Goal: Transaction & Acquisition: Obtain resource

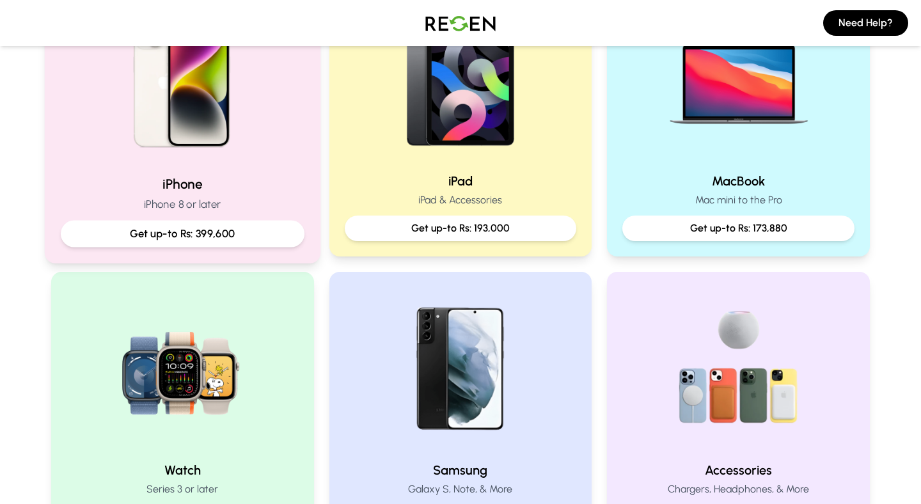
scroll to position [292, 0]
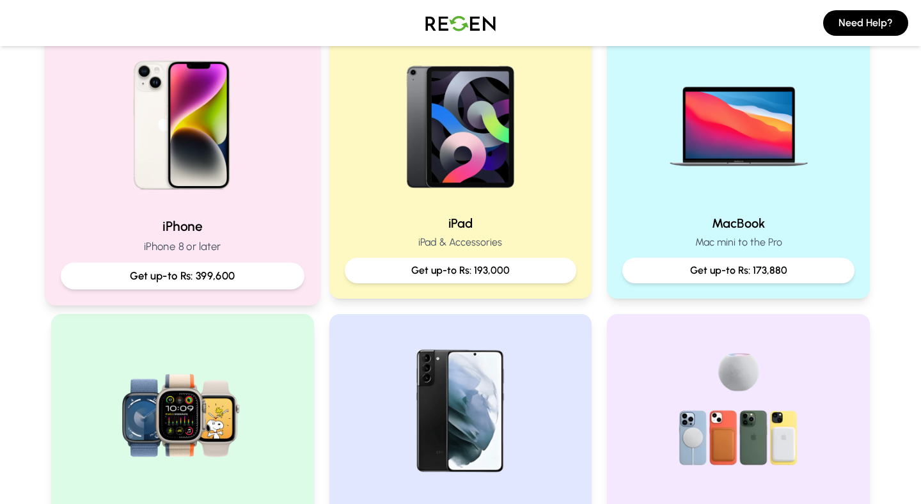
click at [177, 127] on img at bounding box center [183, 121] width 172 height 172
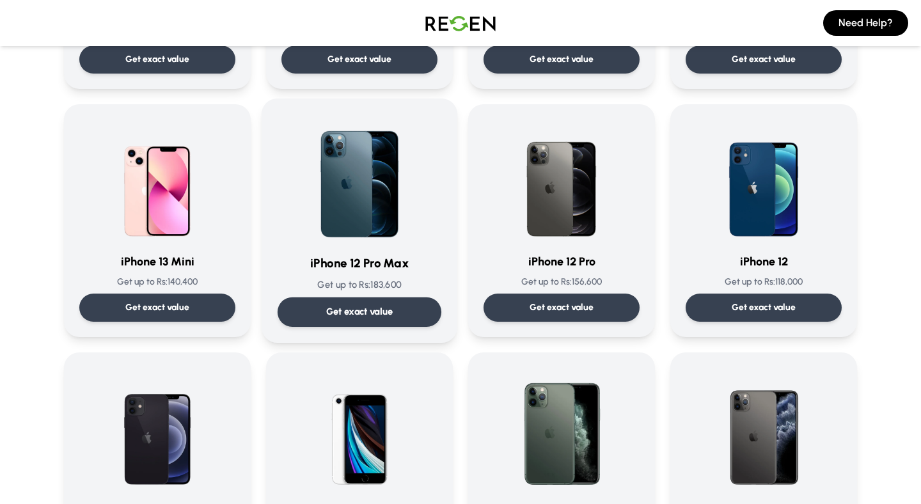
scroll to position [799, 0]
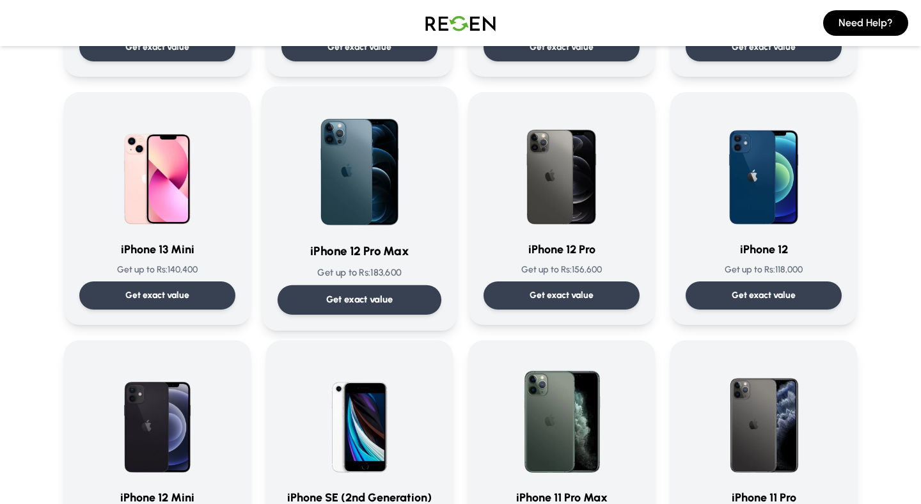
click at [382, 301] on p "Get exact value" at bounding box center [359, 299] width 67 height 13
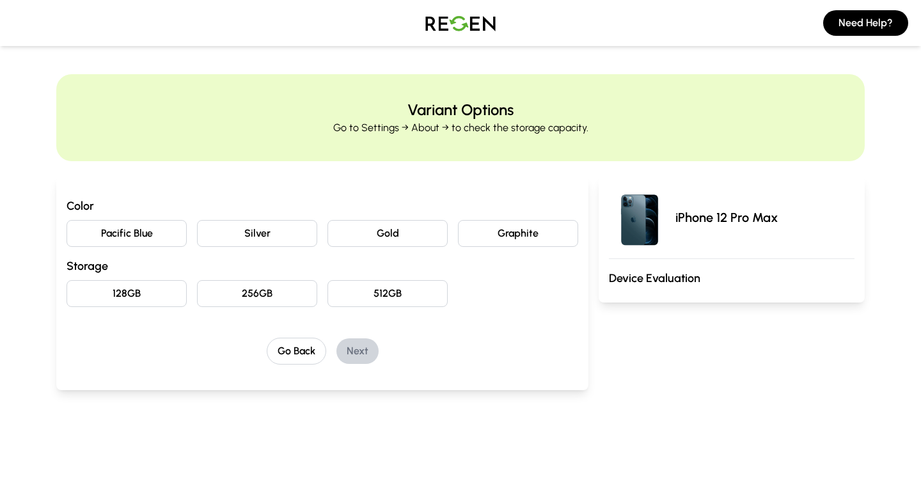
click at [6, 237] on div "Variant Options Go to Settings → About → to check the storage capacity. Color P…" at bounding box center [460, 247] width 921 height 347
click at [228, 248] on div "Color Pacific Blue Silver Gold Graphite Storage 128GB 256GB 512GB" at bounding box center [323, 252] width 512 height 110
click at [260, 237] on button "Silver" at bounding box center [257, 233] width 120 height 27
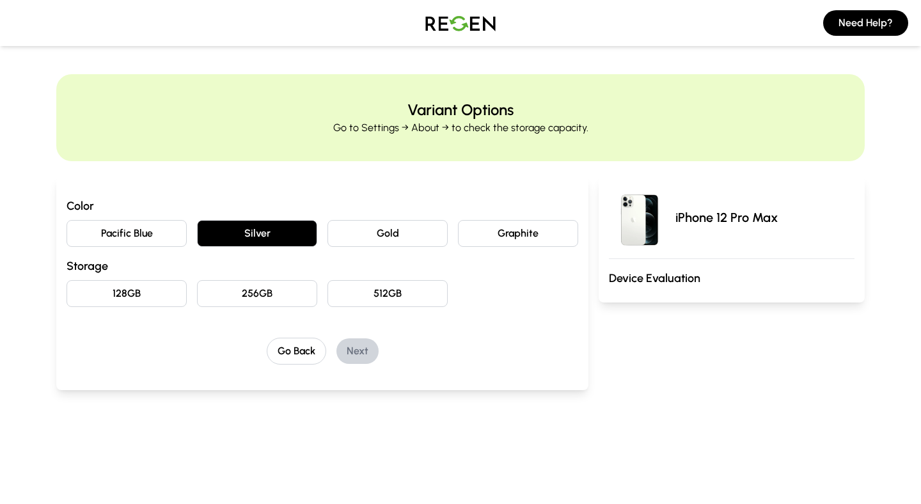
click at [497, 235] on button "Graphite" at bounding box center [518, 233] width 120 height 27
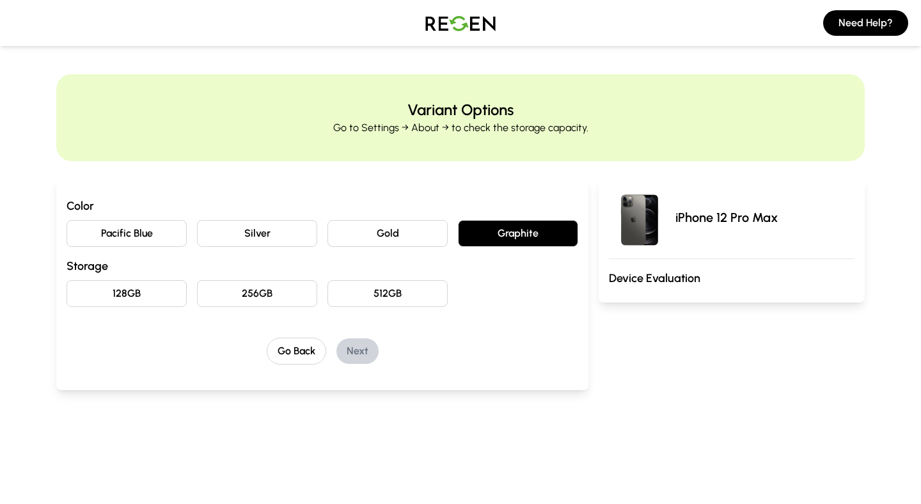
click at [160, 290] on button "128GB" at bounding box center [127, 293] width 120 height 27
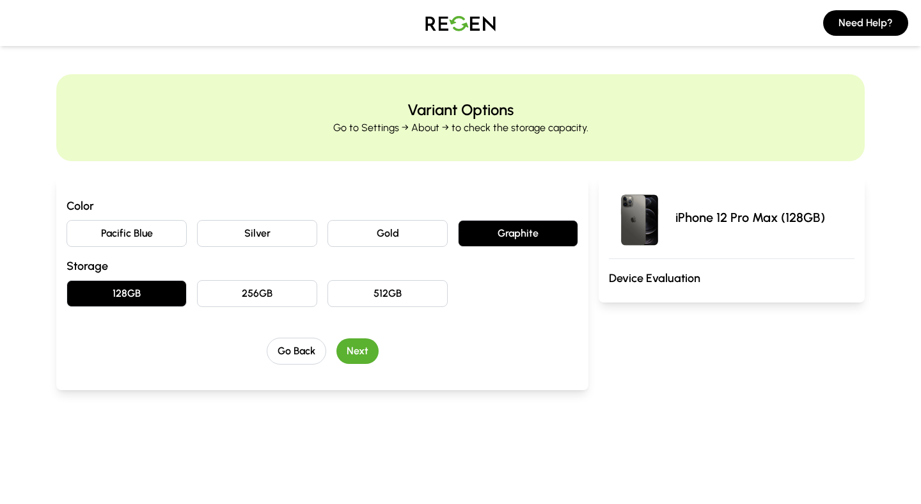
click at [346, 356] on button "Next" at bounding box center [358, 352] width 42 height 26
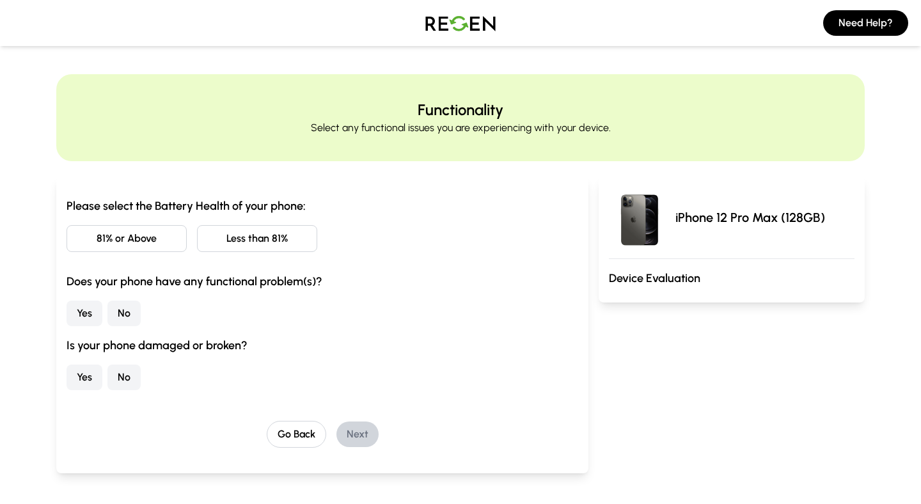
click at [247, 243] on button "Less than 81%" at bounding box center [257, 238] width 120 height 27
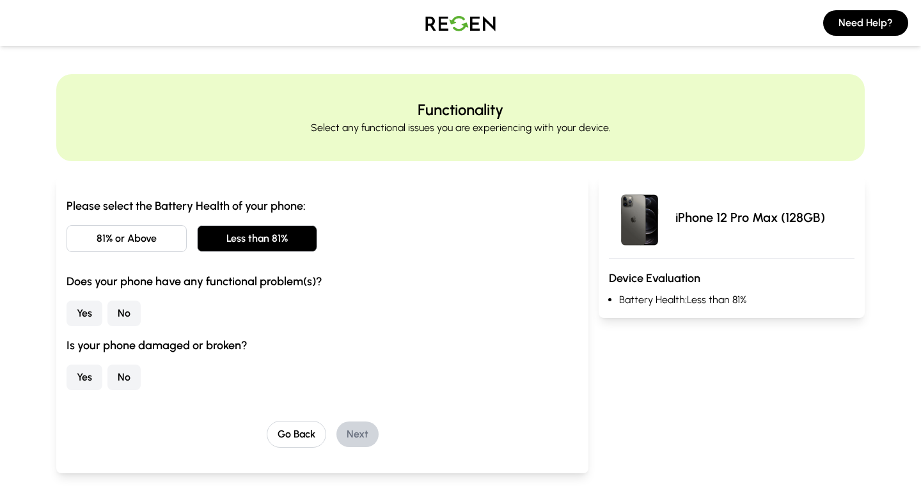
click at [121, 323] on button "No" at bounding box center [124, 314] width 33 height 26
click at [120, 374] on button "No" at bounding box center [124, 378] width 33 height 26
click at [356, 431] on button "Next" at bounding box center [358, 435] width 42 height 26
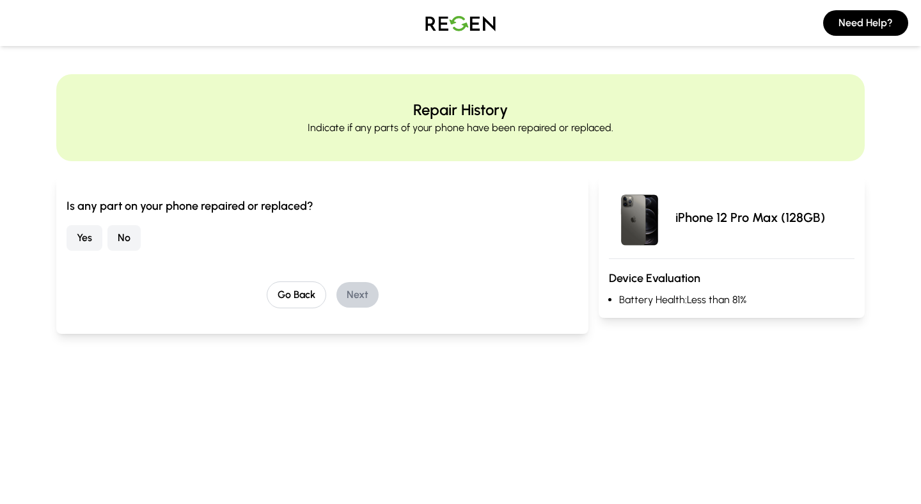
click at [128, 238] on button "No" at bounding box center [124, 238] width 33 height 26
click at [371, 308] on div "Go Back Next" at bounding box center [323, 295] width 512 height 27
click at [362, 296] on button "Next" at bounding box center [358, 295] width 42 height 26
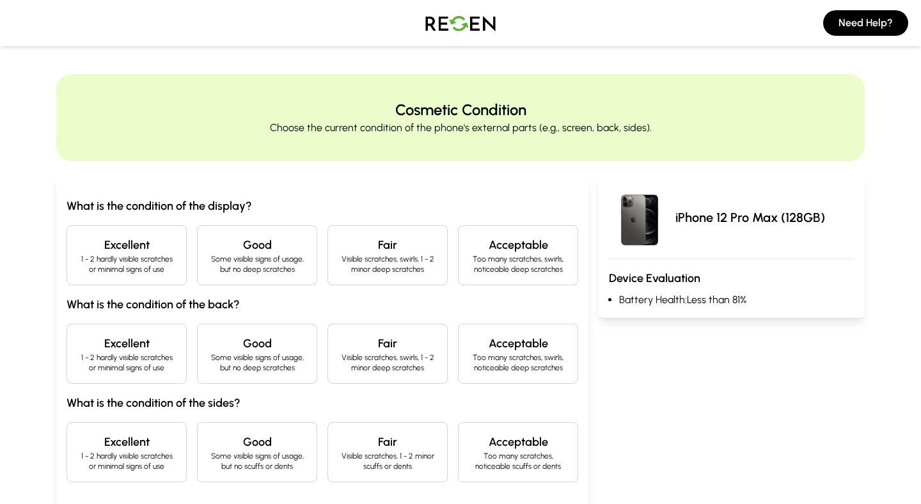
click at [120, 273] on p "1 - 2 hardly visible scratches or minimal signs of use" at bounding box center [126, 264] width 99 height 20
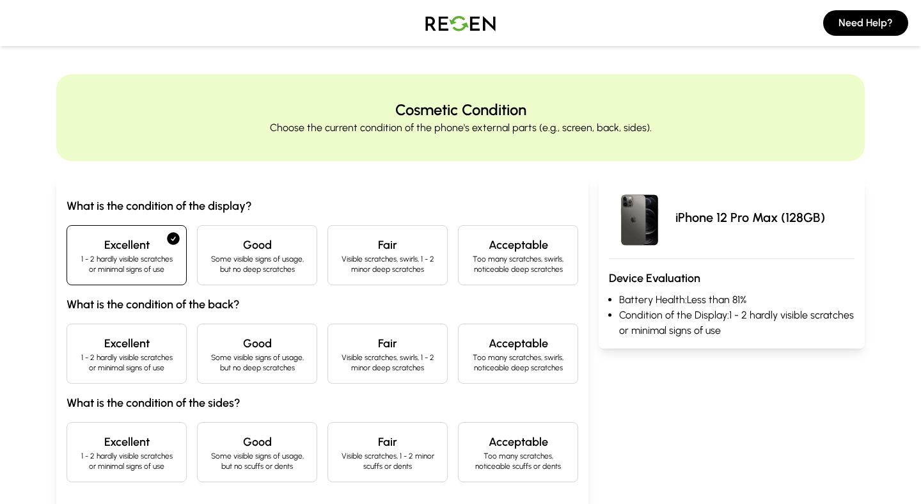
click at [127, 356] on p "1 - 2 hardly visible scratches or minimal signs of use" at bounding box center [126, 363] width 99 height 20
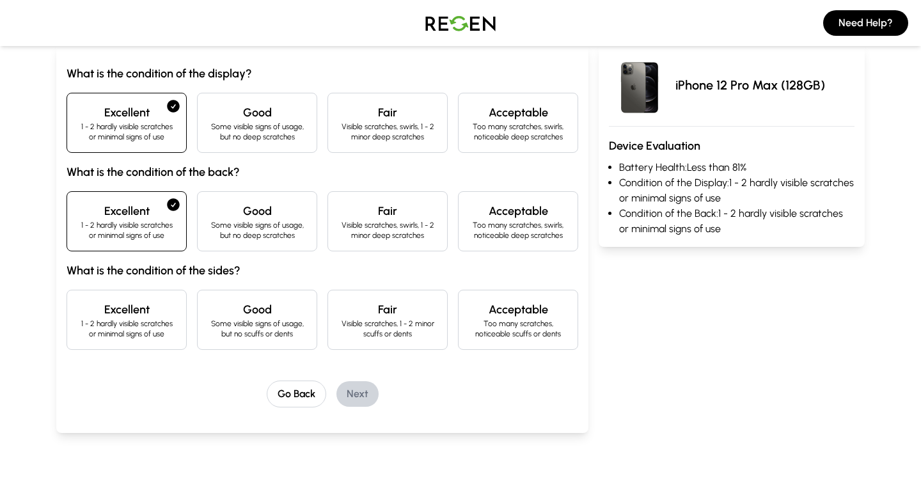
scroll to position [157, 0]
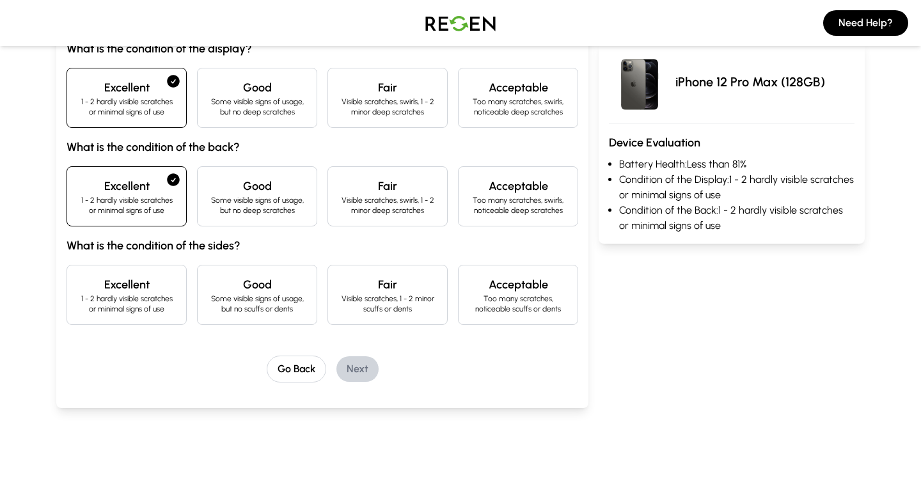
click at [134, 307] on p "1 - 2 hardly visible scratches or minimal signs of use" at bounding box center [126, 304] width 99 height 20
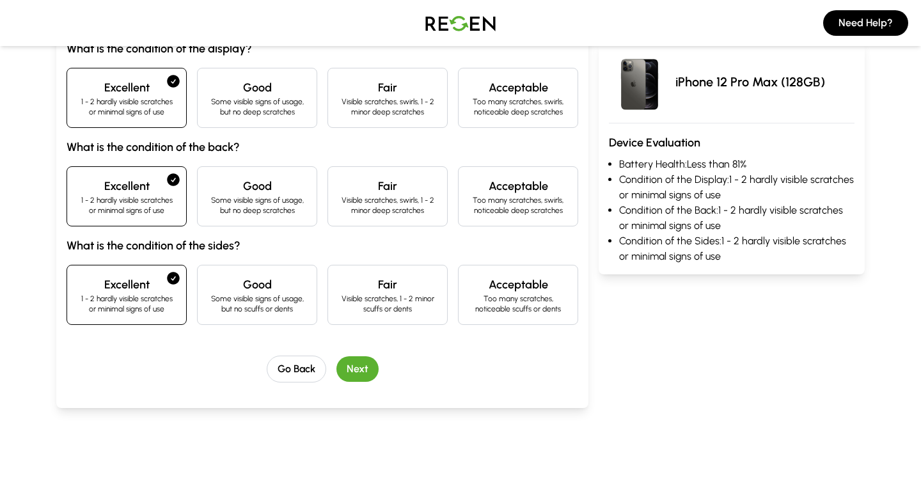
click at [351, 377] on button "Next" at bounding box center [358, 369] width 42 height 26
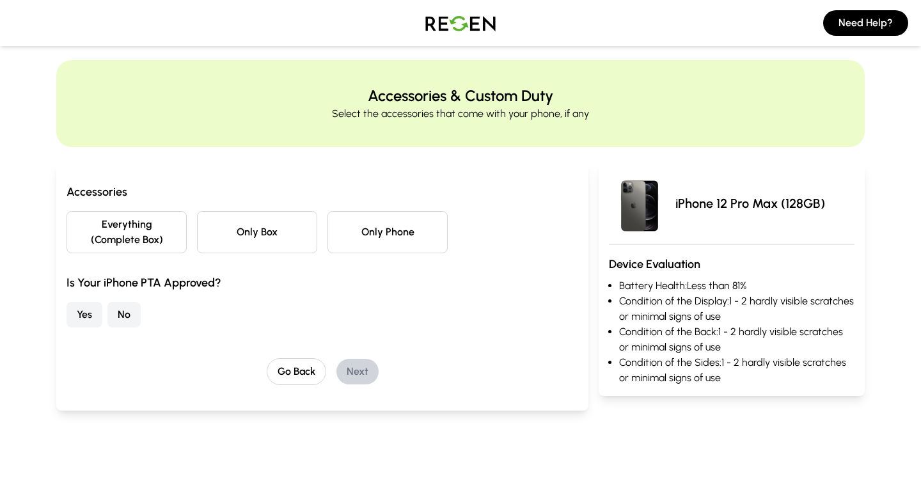
scroll to position [0, 0]
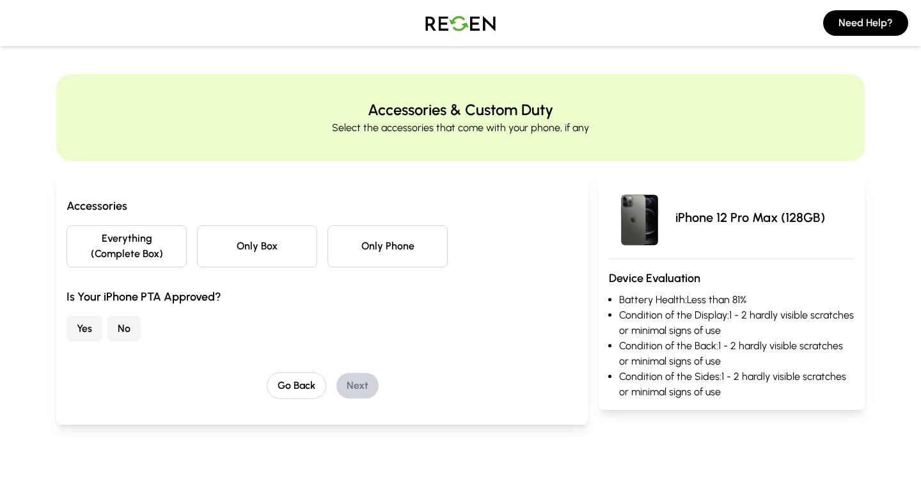
click at [145, 267] on div "Accessories Everything (Complete Box) Only Box Only Phone Is Your iPhone PTA Ap…" at bounding box center [323, 269] width 512 height 145
click at [155, 260] on button "Everything (Complete Box)" at bounding box center [127, 246] width 120 height 42
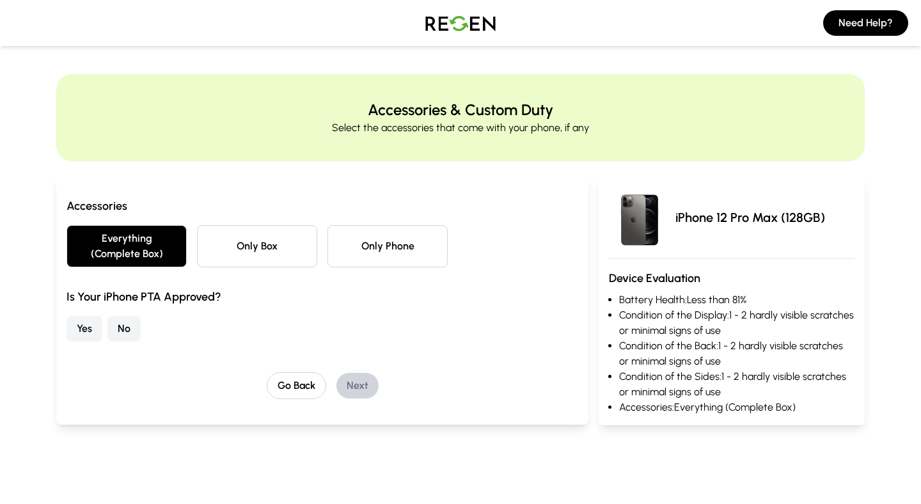
click at [118, 324] on button "No" at bounding box center [124, 329] width 33 height 26
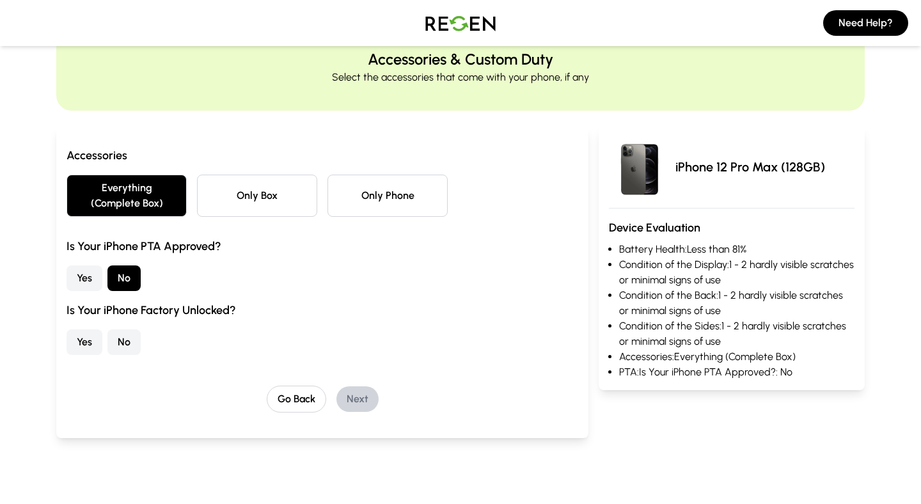
scroll to position [61, 0]
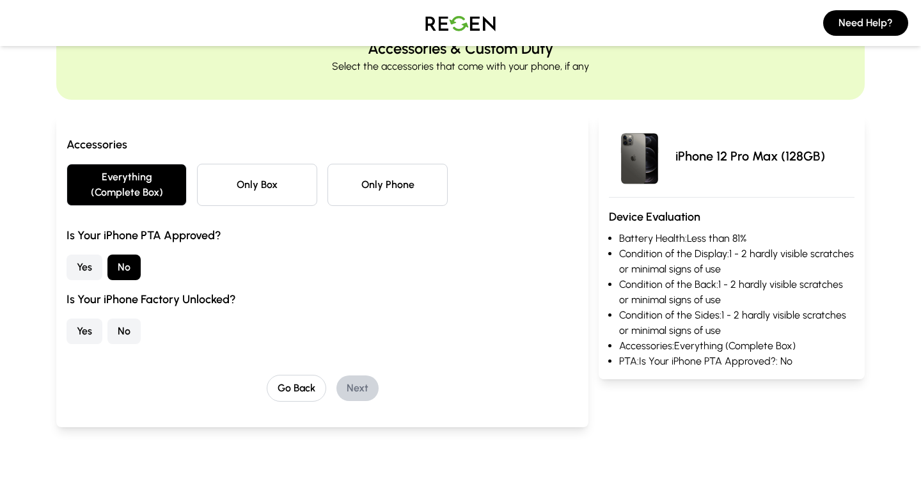
click at [132, 335] on button "No" at bounding box center [124, 332] width 33 height 26
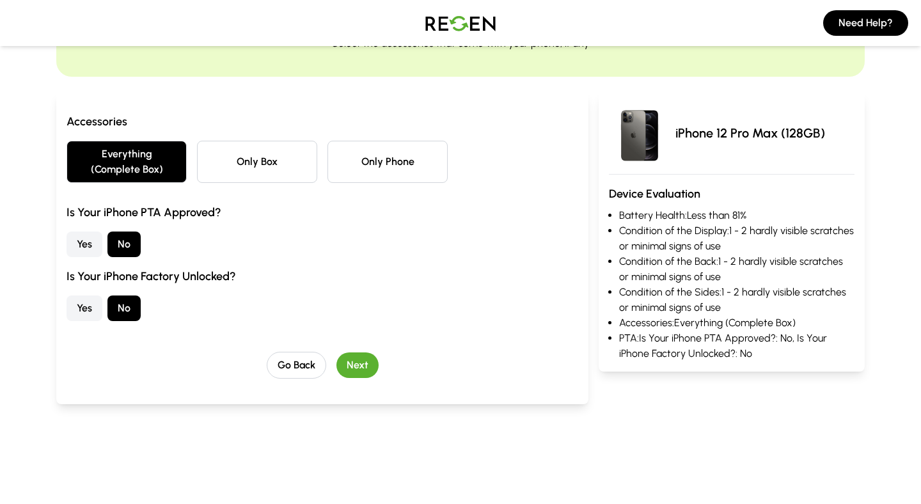
scroll to position [103, 0]
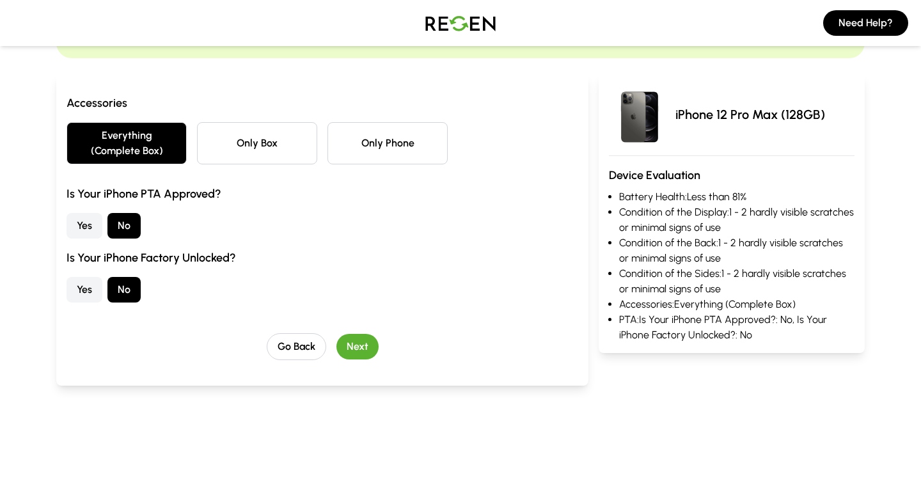
click at [365, 345] on button "Next" at bounding box center [358, 347] width 42 height 26
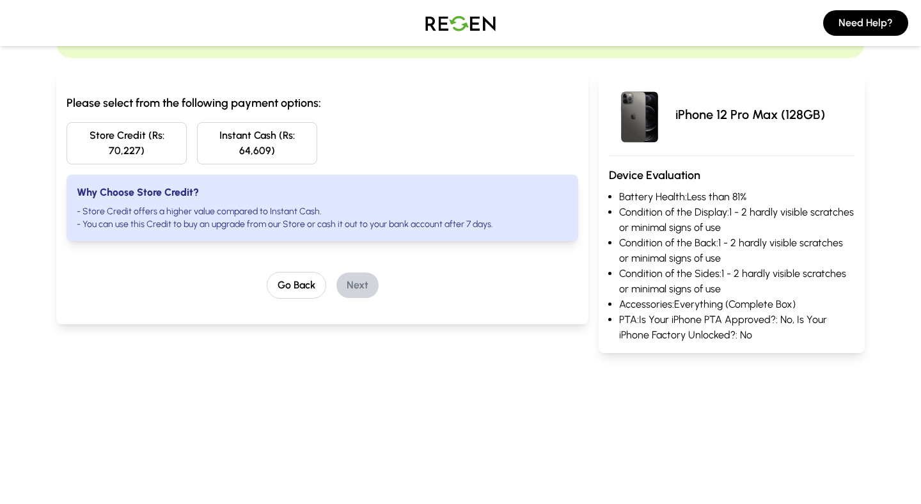
click at [139, 142] on button "Store Credit (Rs: 70,227)" at bounding box center [127, 143] width 120 height 42
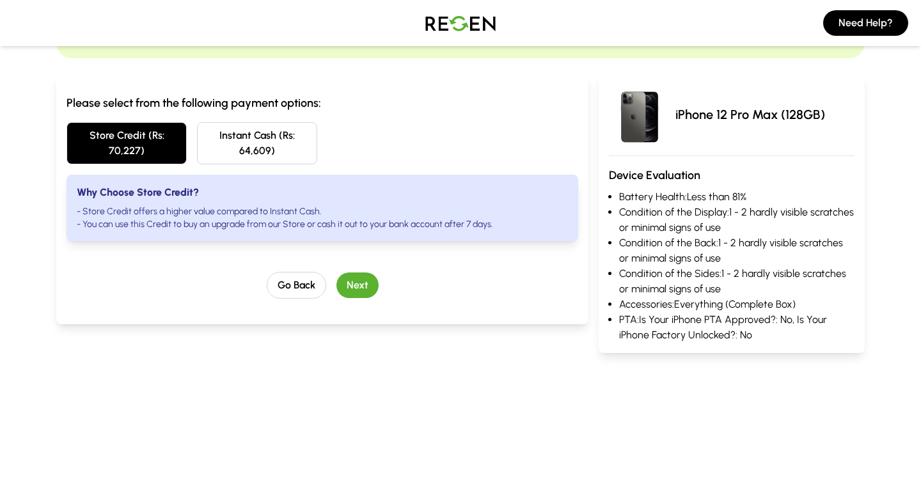
click at [360, 286] on button "Next" at bounding box center [358, 286] width 42 height 26
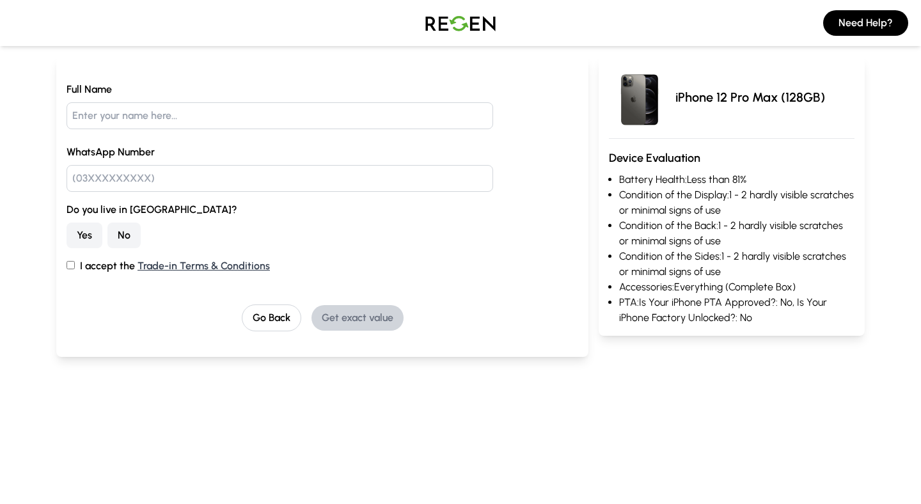
scroll to position [0, 0]
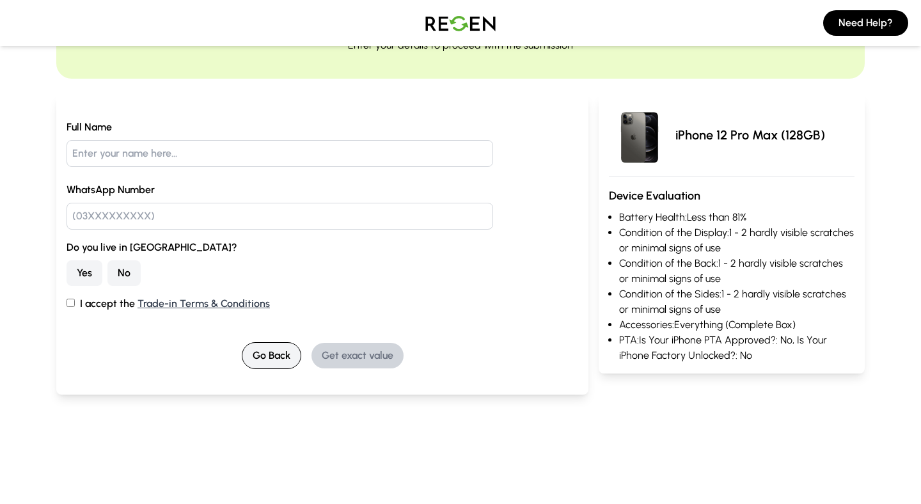
click at [250, 349] on button "Go Back" at bounding box center [272, 355] width 60 height 27
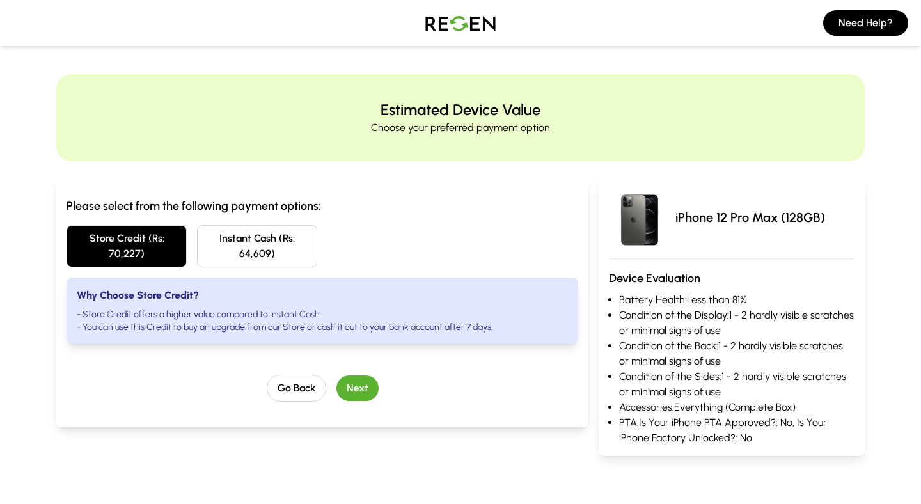
click at [271, 374] on div "Please select from the following payment options: Store Credit (Rs: 70,227) Ins…" at bounding box center [323, 299] width 512 height 205
click at [279, 382] on button "Go Back" at bounding box center [297, 388] width 60 height 27
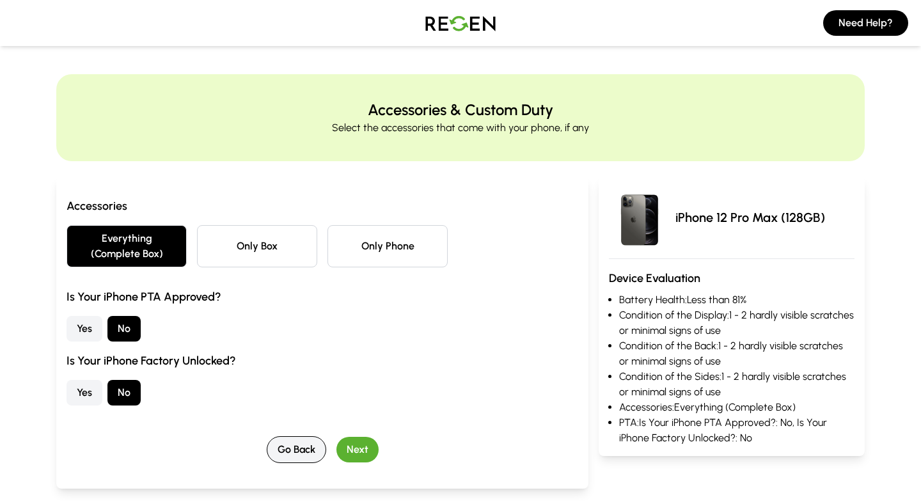
click at [299, 447] on button "Go Back" at bounding box center [297, 449] width 60 height 27
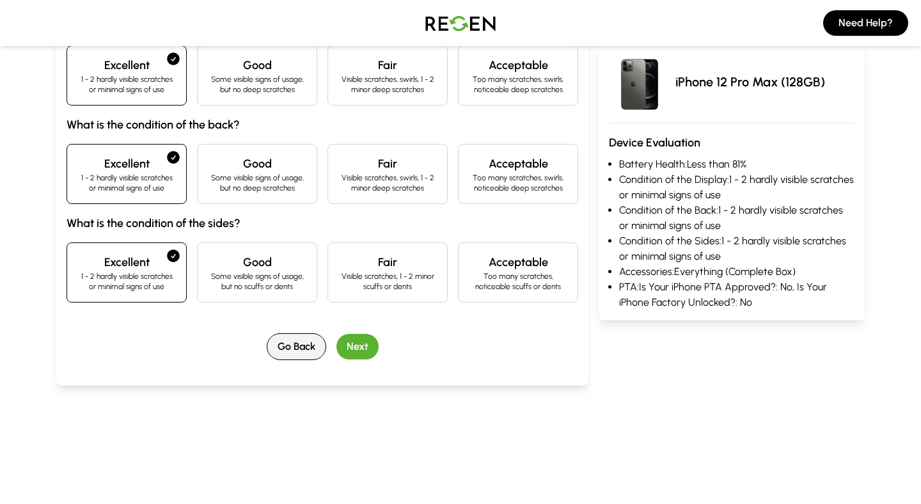
click at [300, 348] on button "Go Back" at bounding box center [297, 346] width 60 height 27
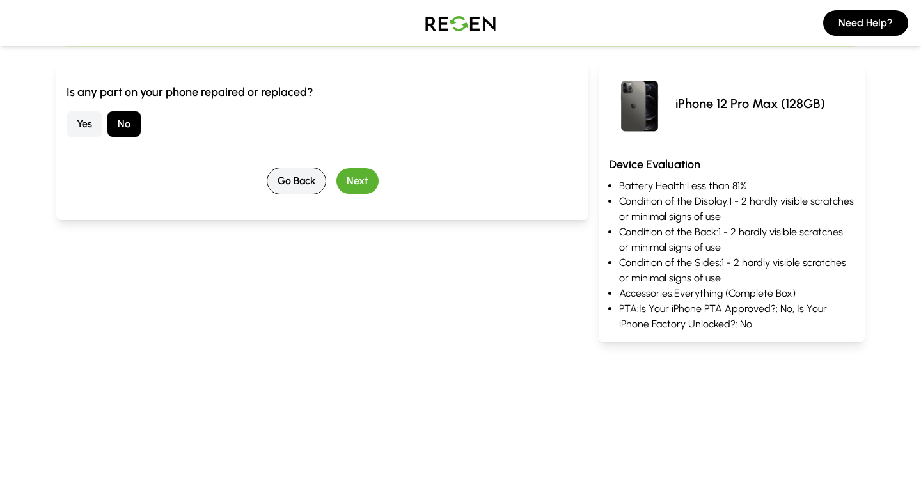
click at [297, 181] on button "Go Back" at bounding box center [297, 181] width 60 height 27
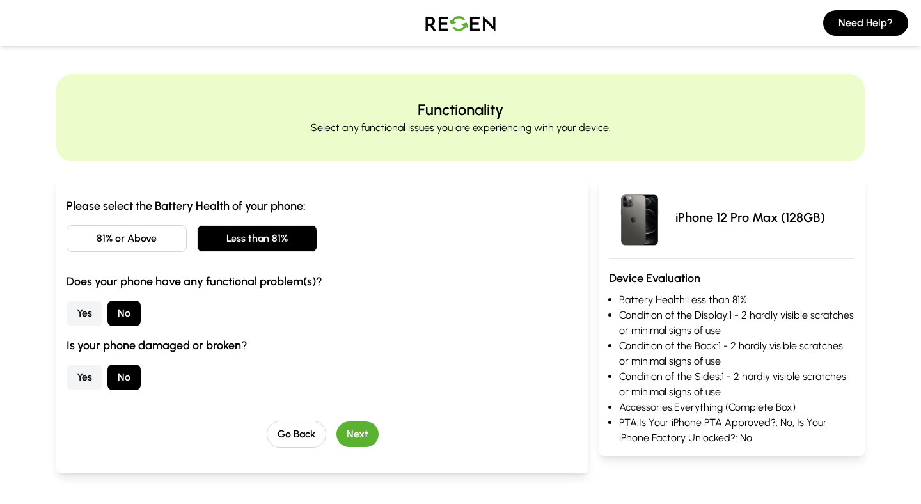
click at [164, 228] on button "81% or Above" at bounding box center [127, 238] width 120 height 27
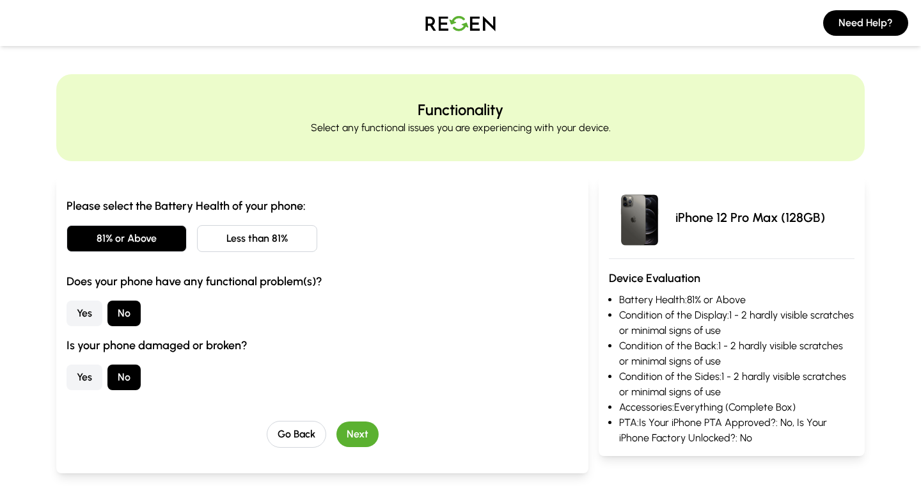
click at [341, 418] on div "Please select the Battery Health of your phone: 81% or Above Less than 81% Does…" at bounding box center [323, 322] width 512 height 251
click at [349, 431] on button "Next" at bounding box center [358, 435] width 42 height 26
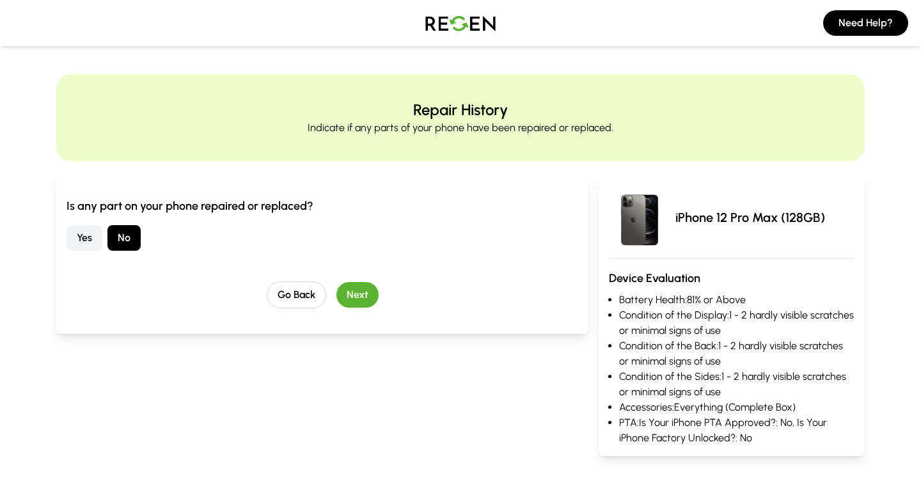
click at [356, 299] on button "Next" at bounding box center [358, 295] width 42 height 26
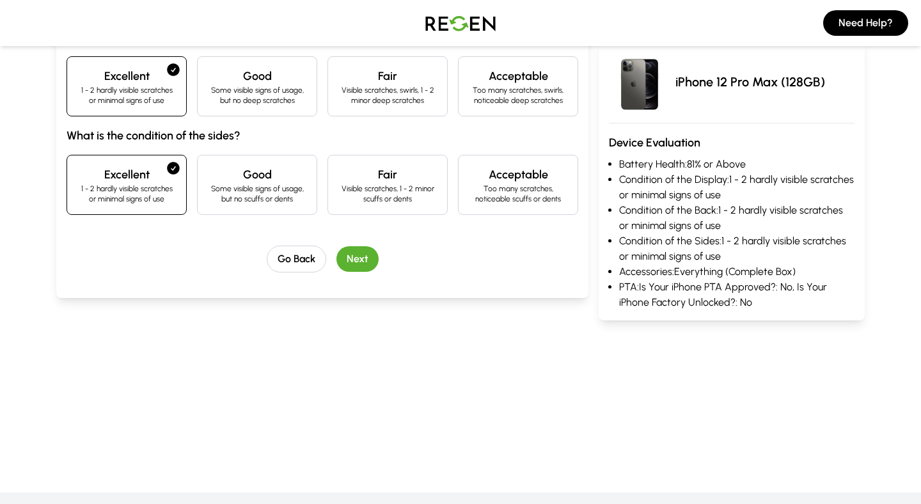
click at [362, 259] on button "Next" at bounding box center [358, 259] width 42 height 26
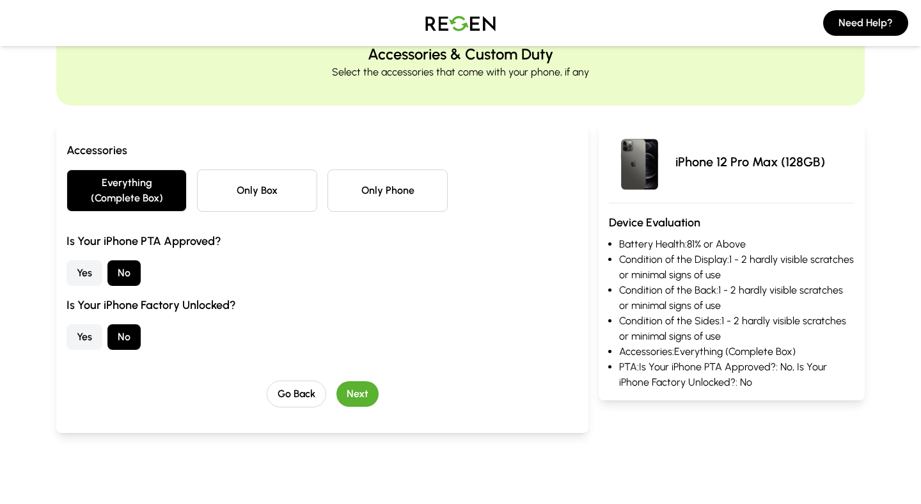
scroll to position [138, 0]
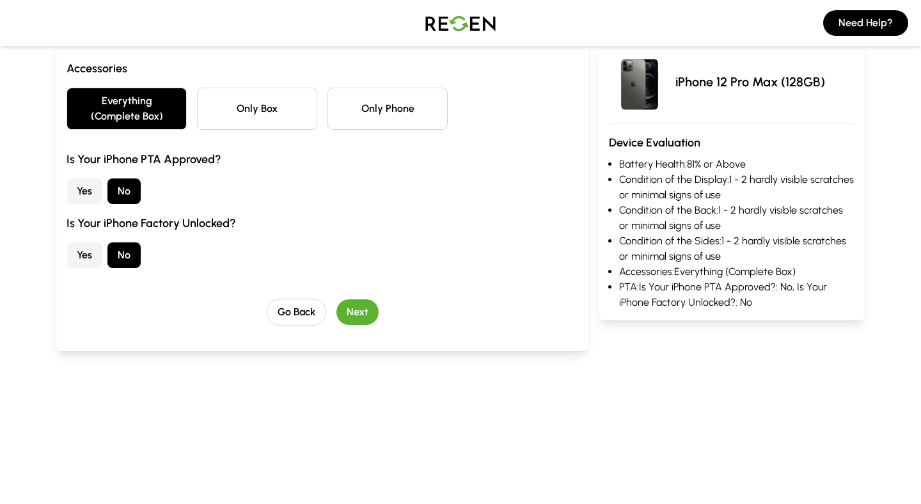
click at [360, 324] on button "Next" at bounding box center [358, 312] width 42 height 26
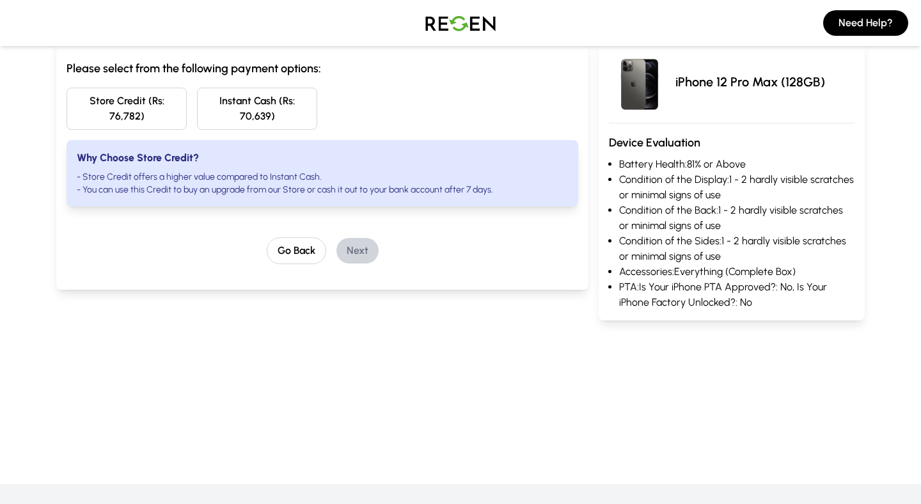
click at [164, 111] on button "Store Credit (Rs: 76,782)" at bounding box center [127, 109] width 120 height 42
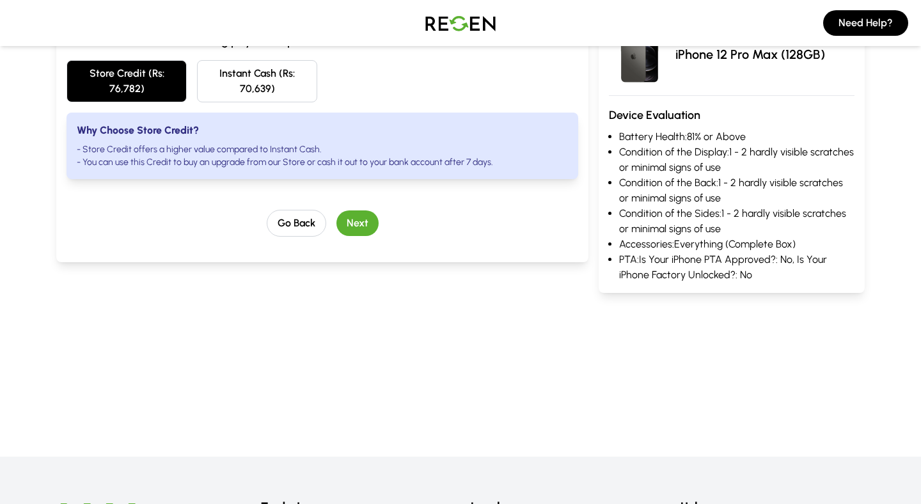
scroll to position [0, 0]
